Goal: Information Seeking & Learning: Learn about a topic

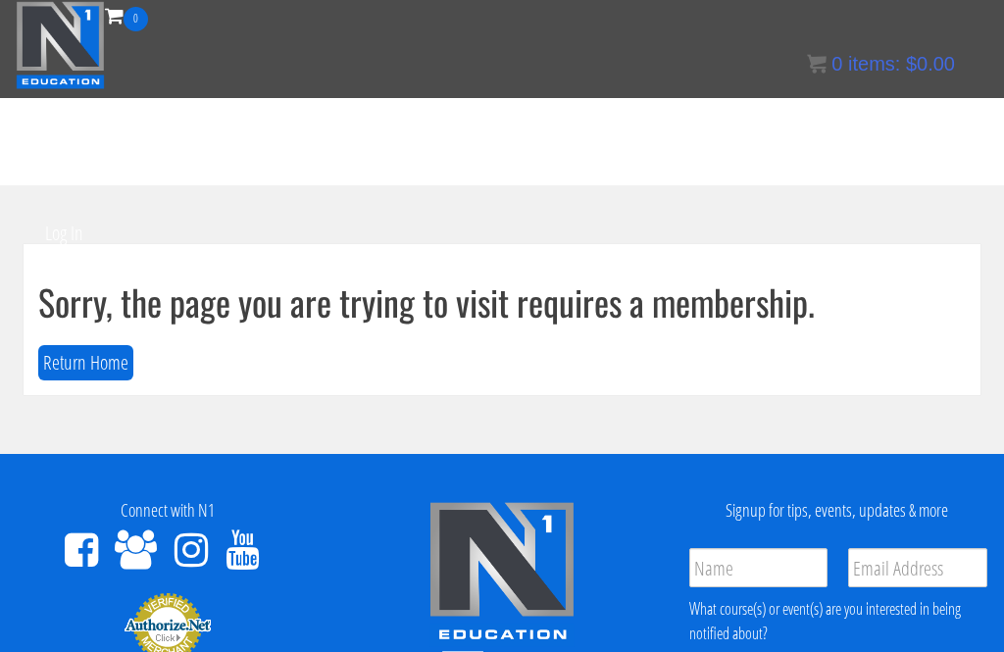
click at [103, 361] on button "Return Home" at bounding box center [85, 363] width 95 height 36
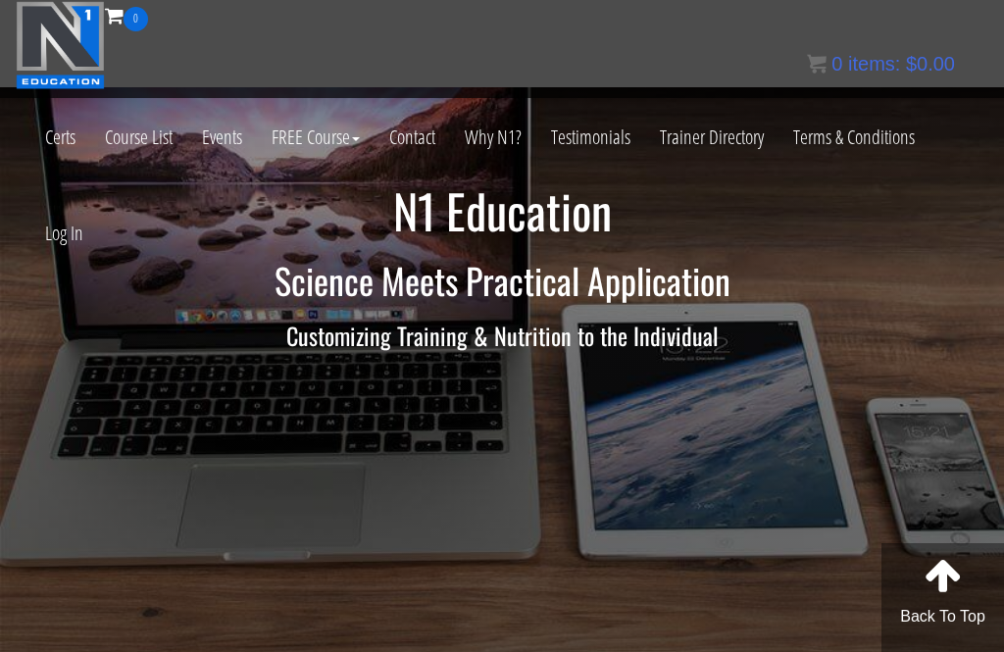
click at [71, 248] on link "Log In" at bounding box center [64, 233] width 68 height 96
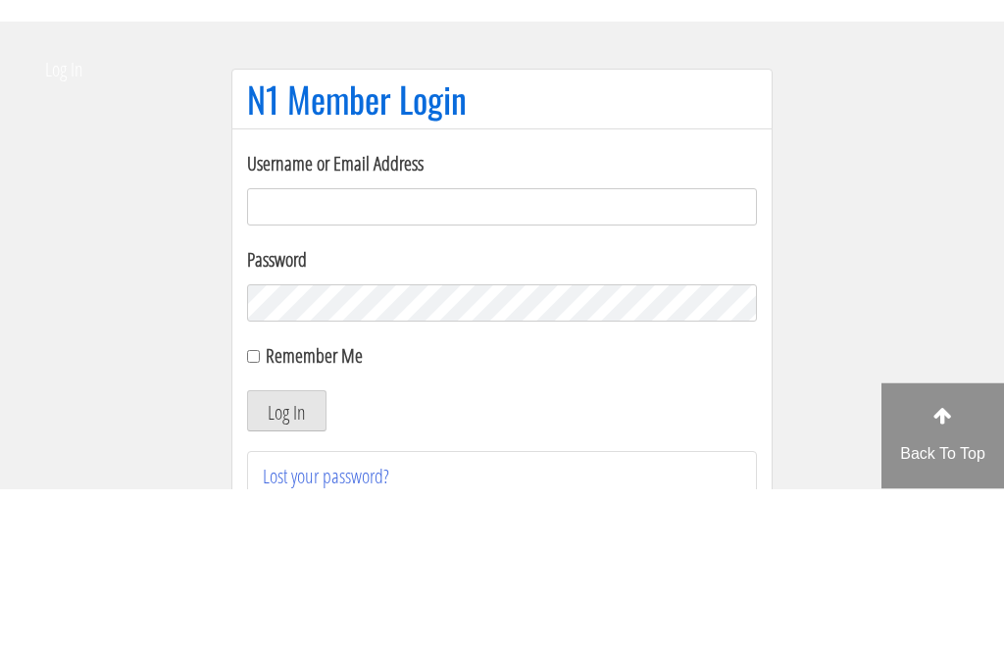
scroll to position [164, 0]
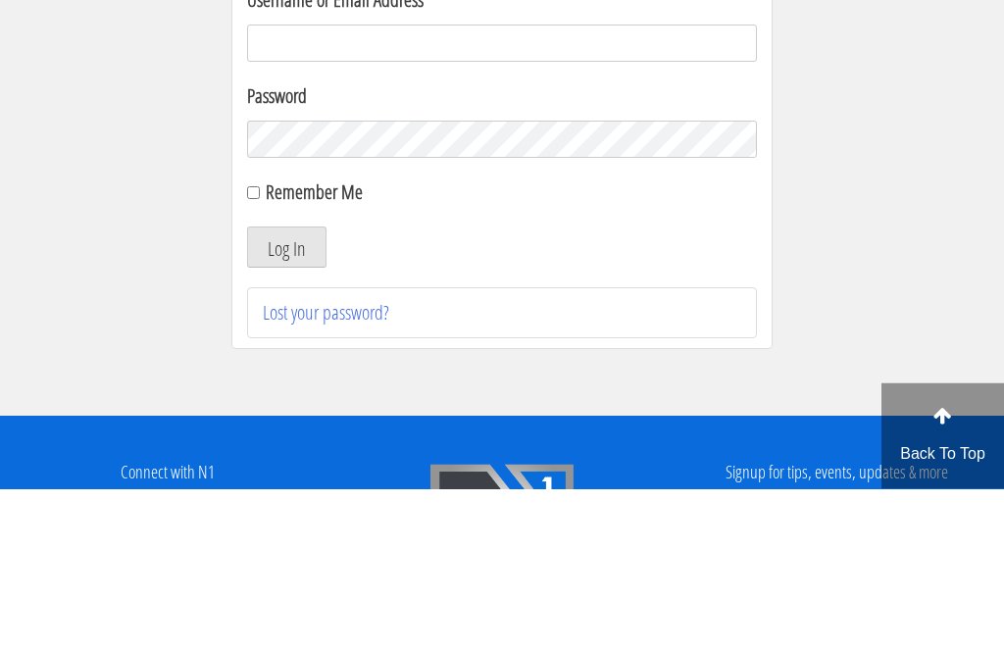
type input "joshua.sahertian@gmail.com"
click at [286, 411] on button "Log In" at bounding box center [286, 410] width 79 height 41
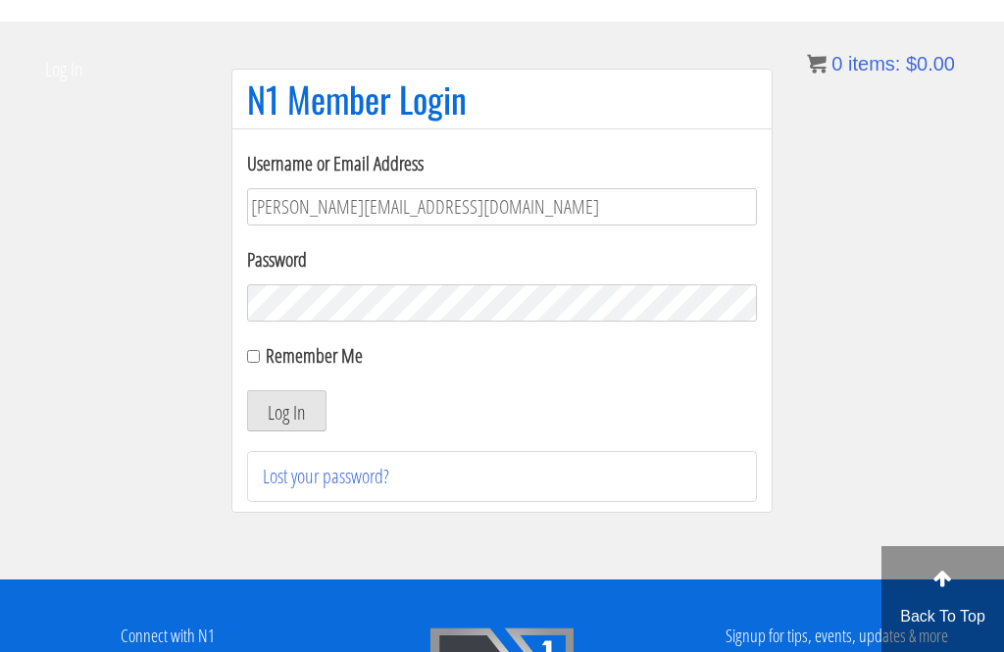
click at [307, 410] on button "Log In" at bounding box center [286, 410] width 79 height 41
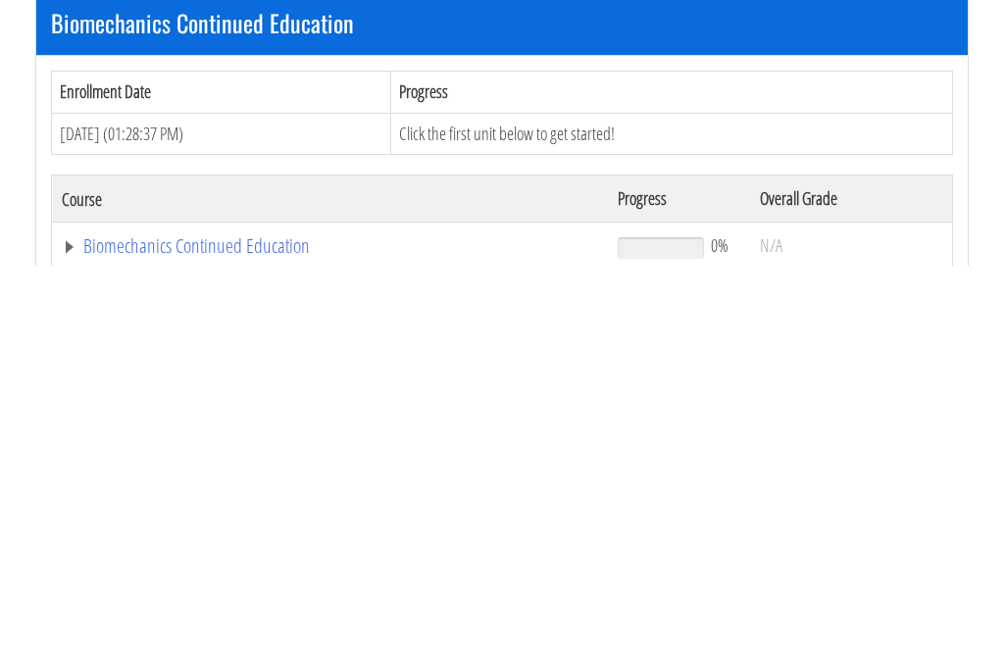
scroll to position [400, 0]
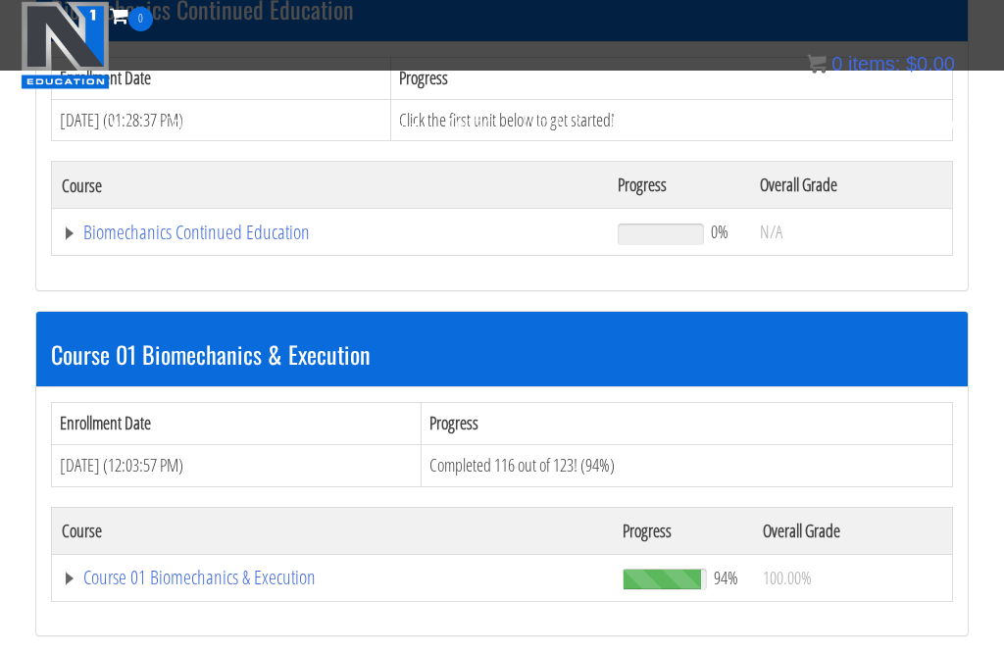
click at [198, 257] on div "Enrollment Date Progress Aug 06, 2025 (01:28:37 PM) Click the first unit below …" at bounding box center [501, 166] width 931 height 248
click at [168, 242] on link "Course 01 Biomechanics & Execution" at bounding box center [330, 232] width 536 height 20
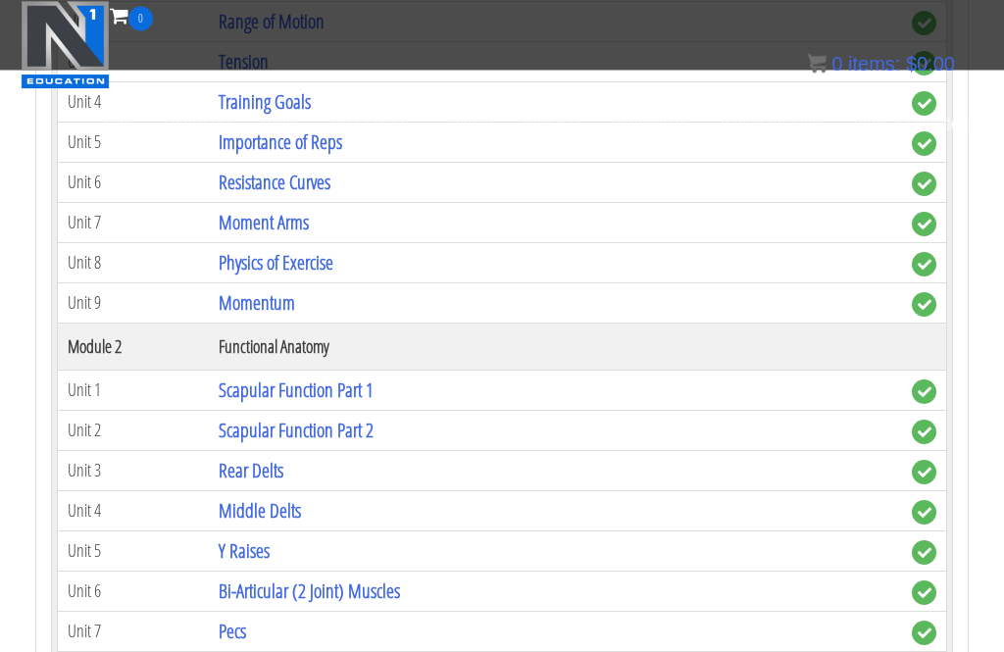
scroll to position [1094, 0]
click at [265, 470] on link "Rear Delts" at bounding box center [251, 469] width 65 height 26
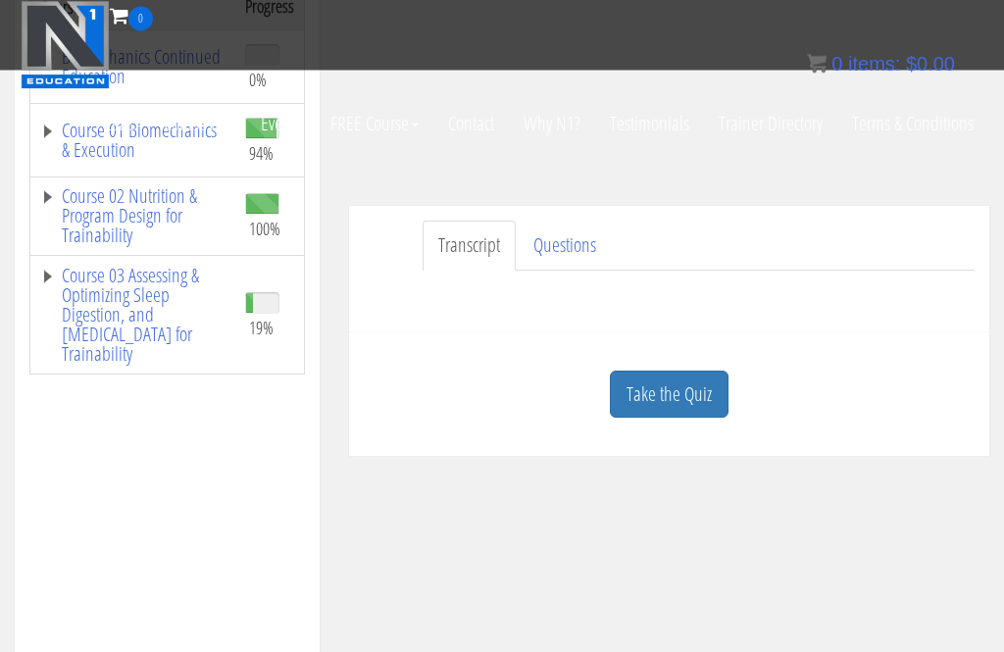
scroll to position [334, 0]
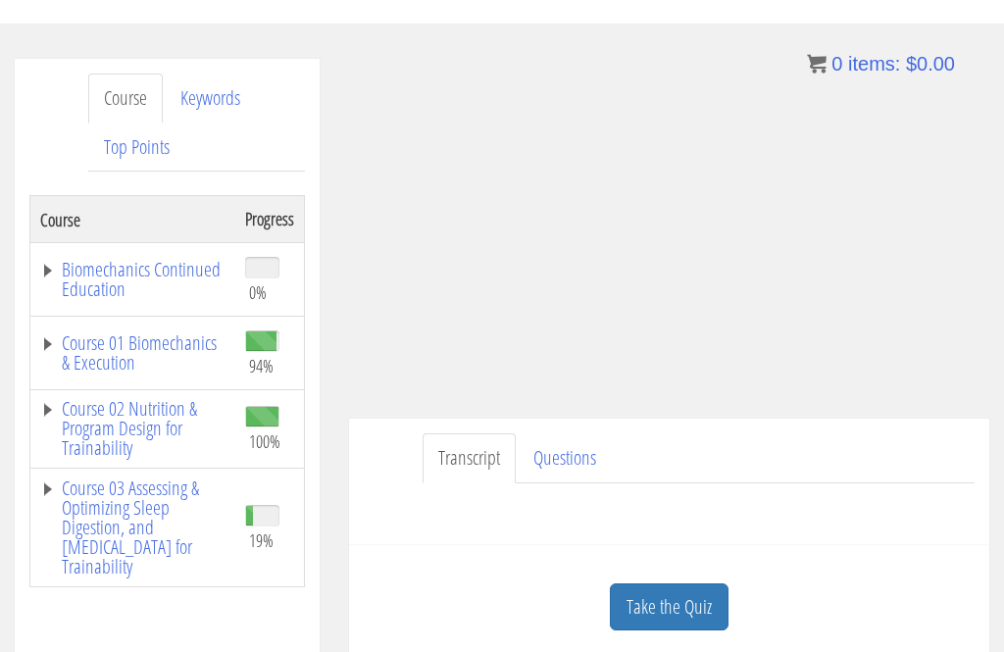
click at [156, 322] on td "Course 01 Biomechanics & Execution" at bounding box center [133, 354] width 206 height 74
click at [125, 344] on link "Course 01 Biomechanics & Execution" at bounding box center [132, 352] width 185 height 39
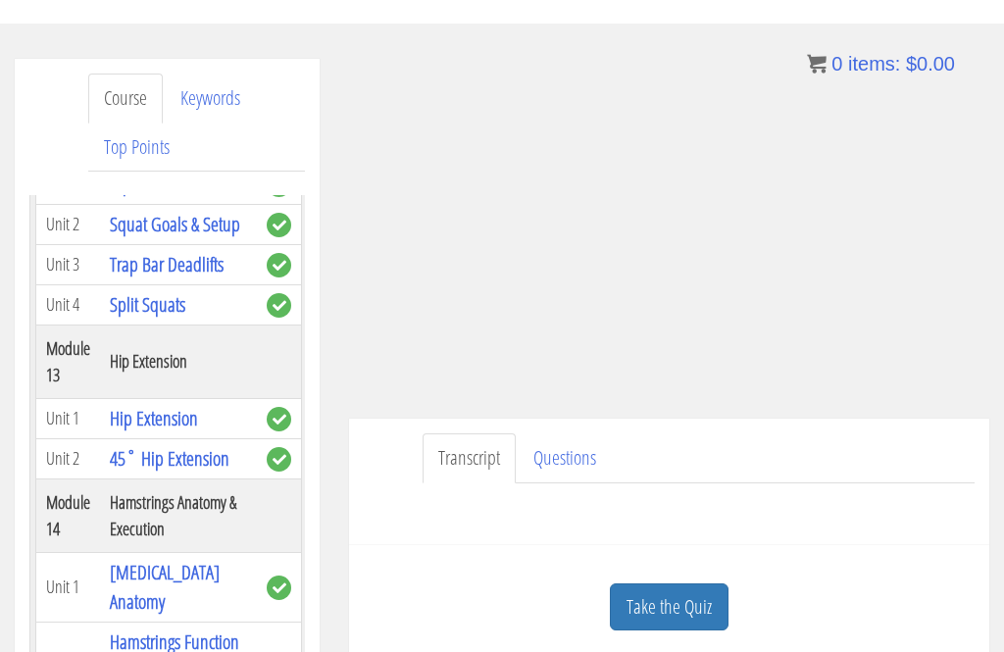
scroll to position [6758, 0]
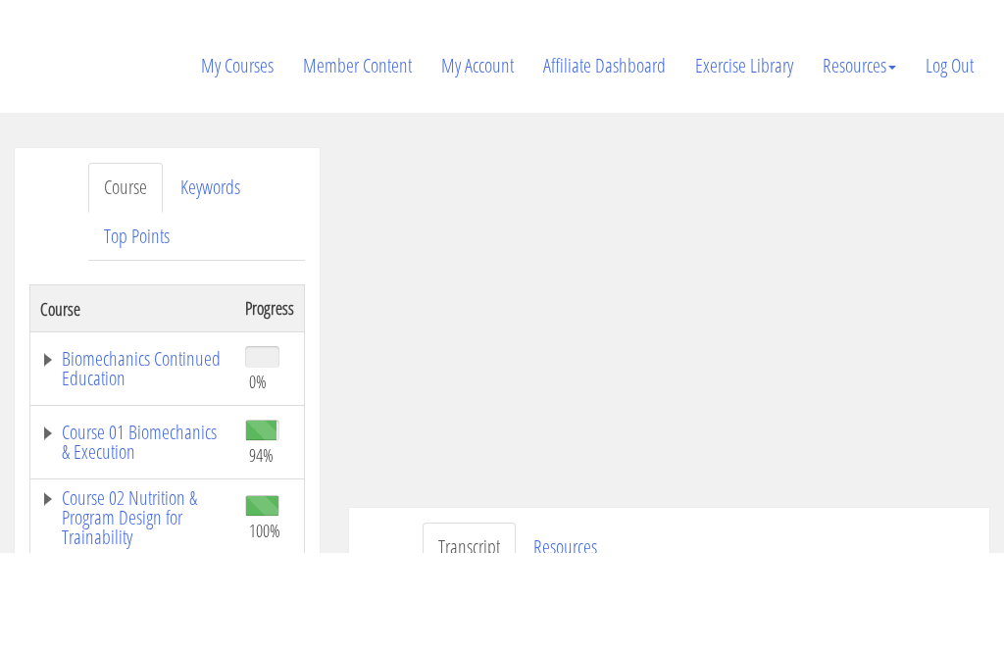
scroll to position [262, 0]
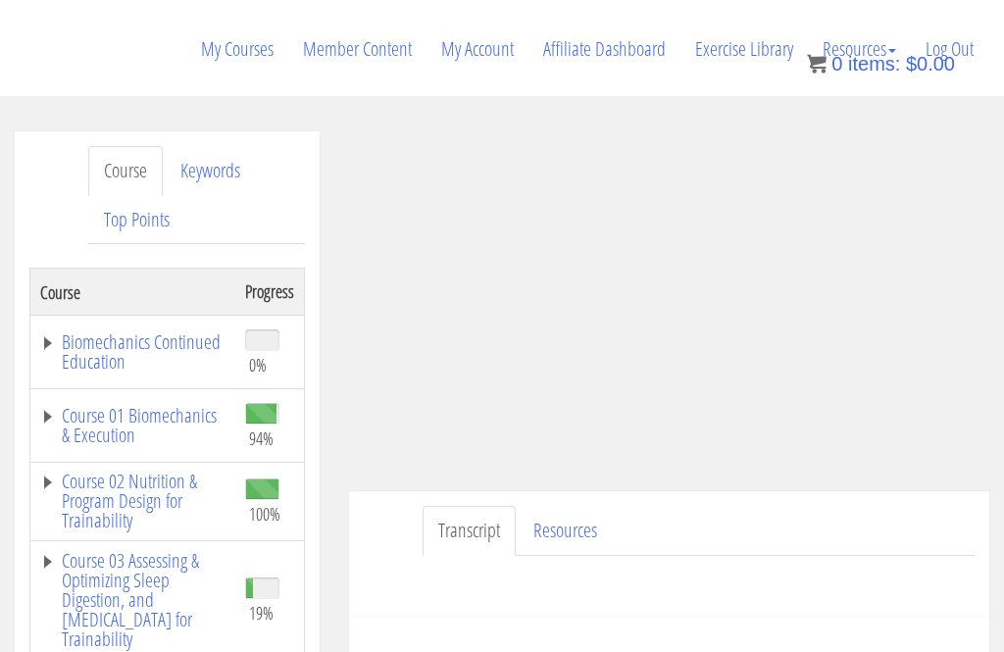
click at [206, 410] on link "Course 01 Biomechanics & Execution" at bounding box center [132, 425] width 185 height 39
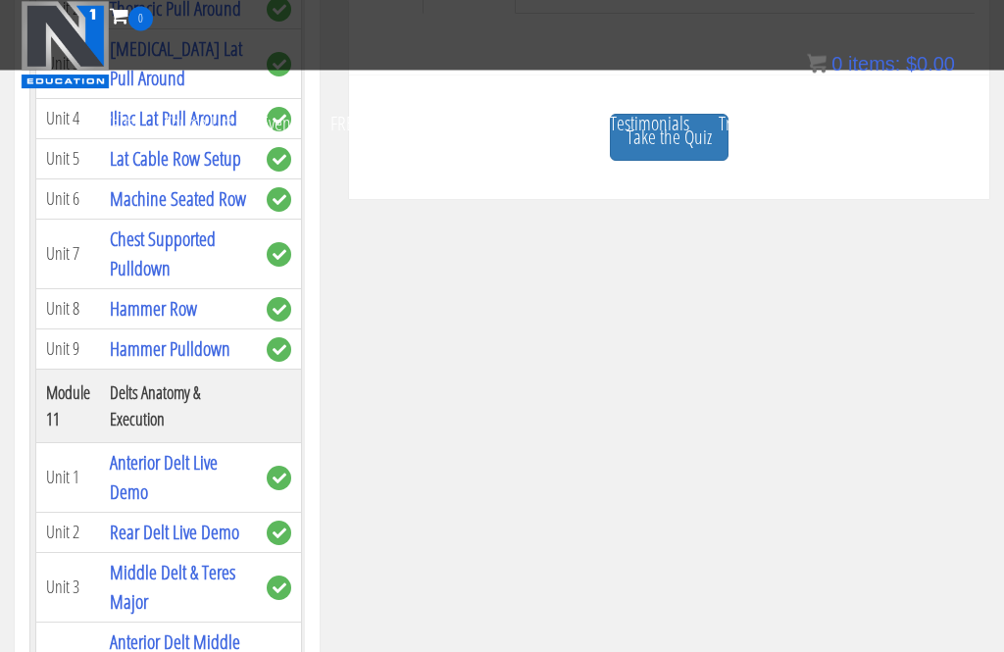
scroll to position [5003, 0]
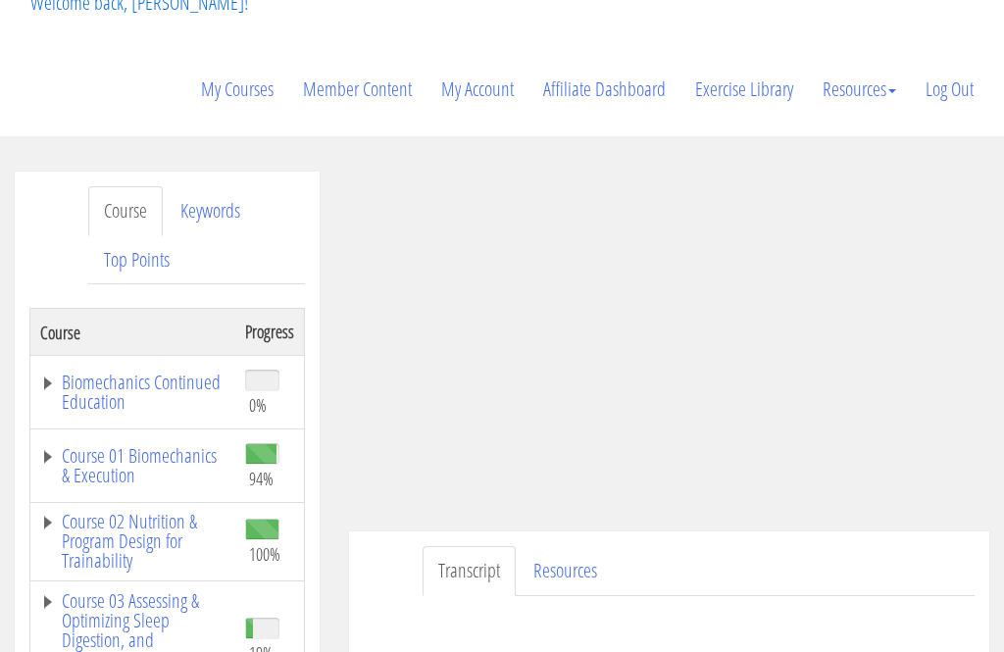
scroll to position [226, 0]
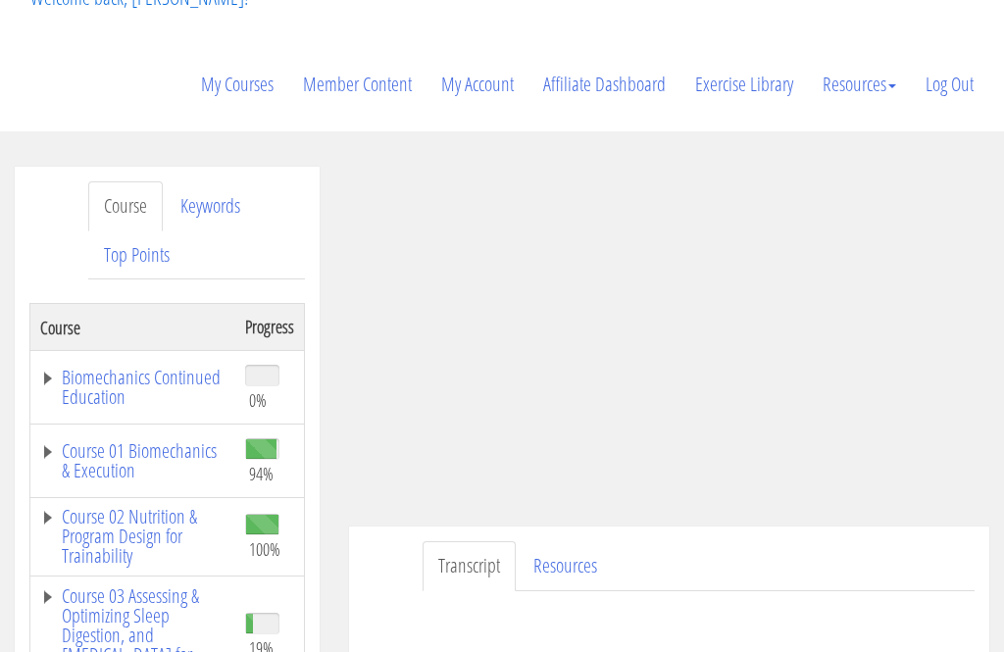
click at [160, 458] on link "Course 01 Biomechanics & Execution" at bounding box center [132, 460] width 185 height 39
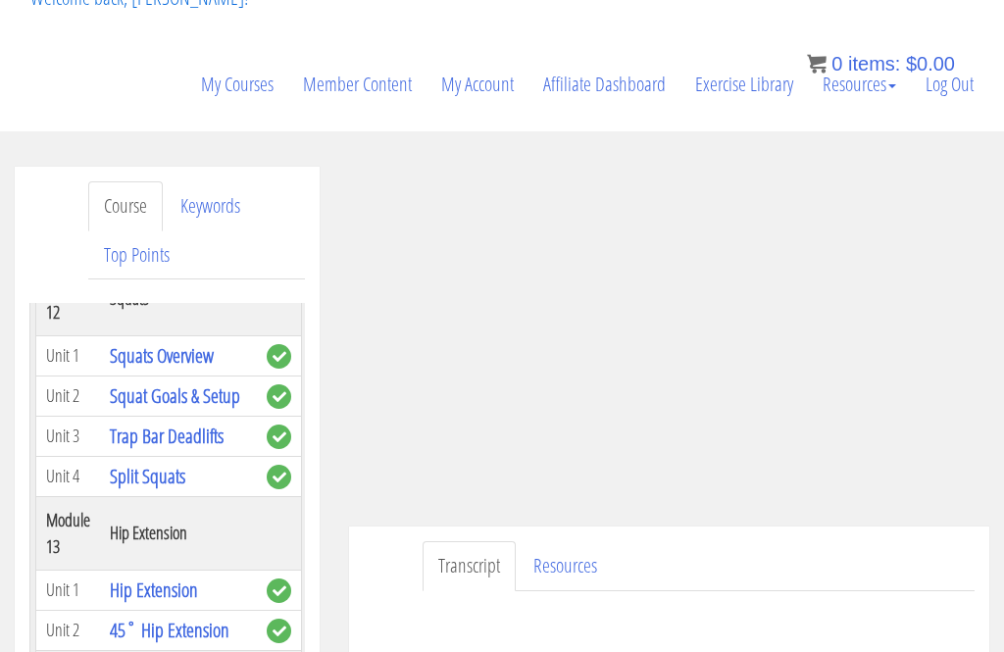
scroll to position [6687, 0]
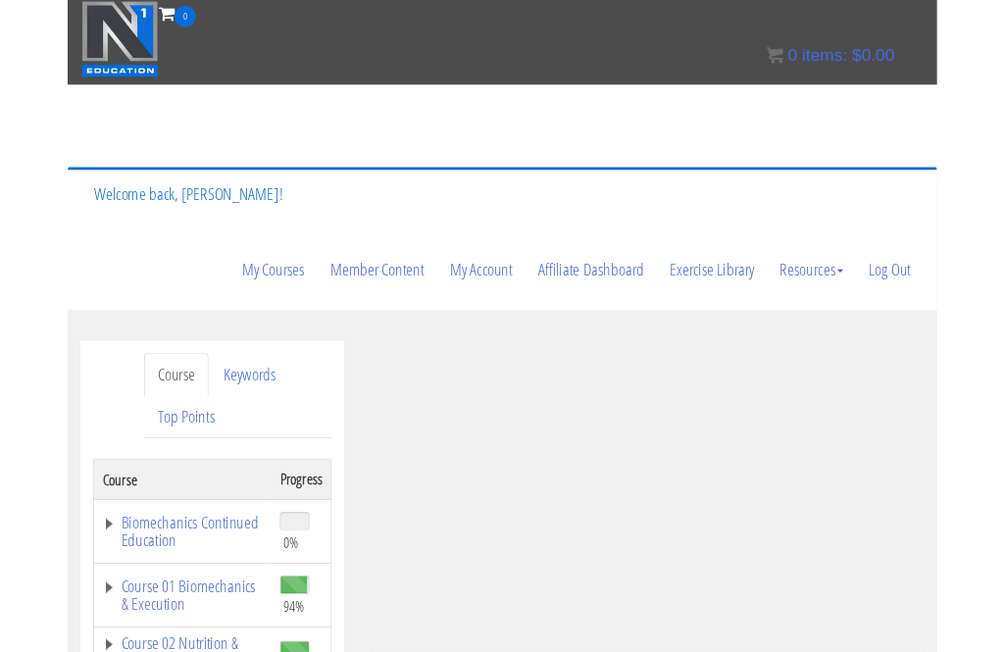
scroll to position [213, 0]
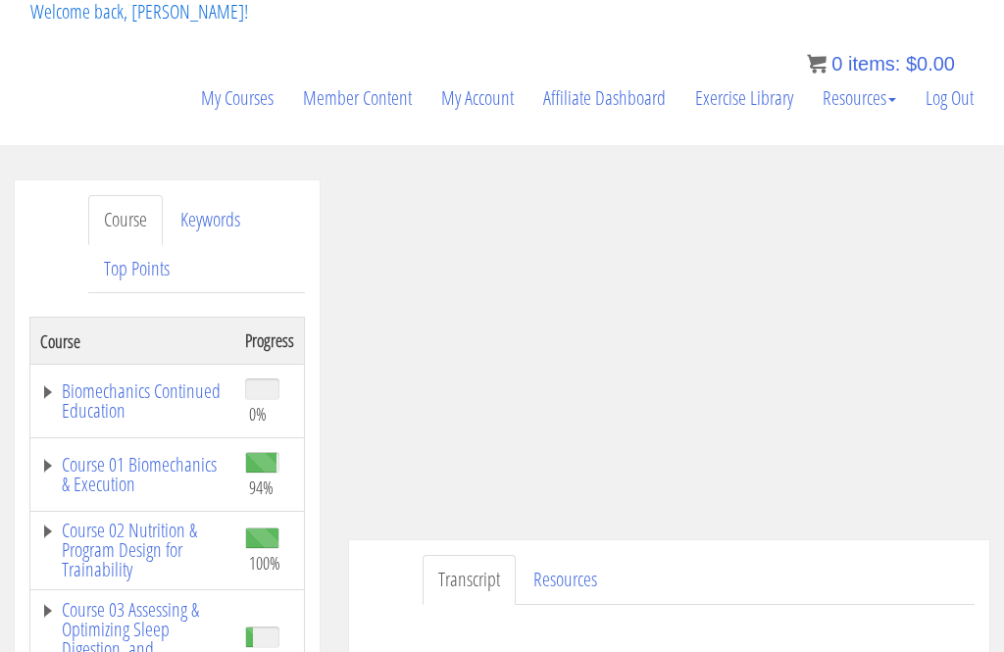
click at [76, 34] on p "Welcome back, [PERSON_NAME]!" at bounding box center [139, 12] width 247 height 78
